Goal: Task Accomplishment & Management: Use online tool/utility

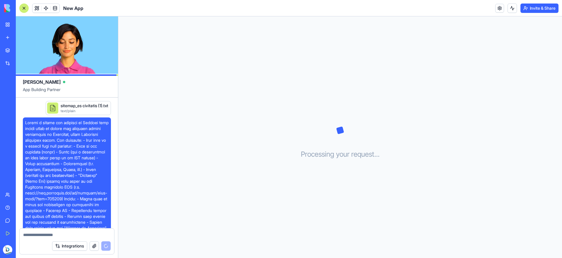
scroll to position [51, 0]
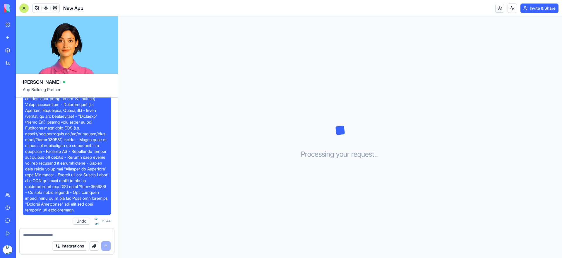
click at [376, 166] on div "Processing your request . . ." at bounding box center [340, 137] width 444 height 242
click at [5, 11] on img at bounding box center [22, 8] width 36 height 8
click at [17, 9] on img at bounding box center [22, 8] width 36 height 8
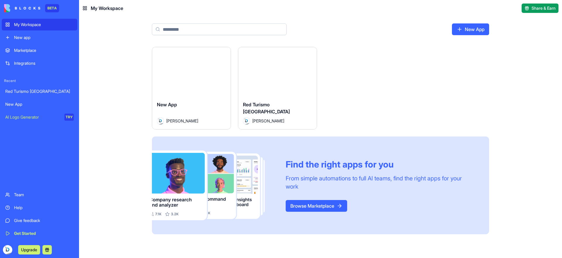
click at [174, 103] on span "New App" at bounding box center [167, 105] width 20 height 6
